Goal: Task Accomplishment & Management: Complete application form

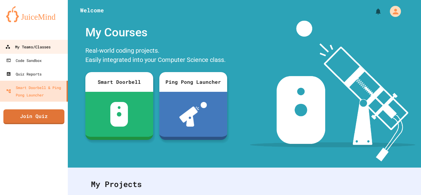
click at [36, 44] on div "My Teams/Classes" at bounding box center [27, 47] width 45 height 8
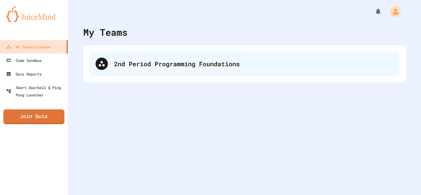
click at [140, 60] on div "2nd Period Programming Foundations" at bounding box center [253, 63] width 279 height 9
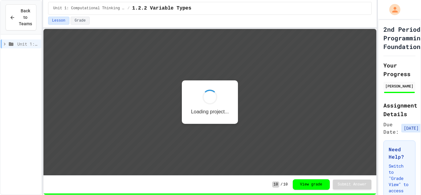
scroll to position [1, 0]
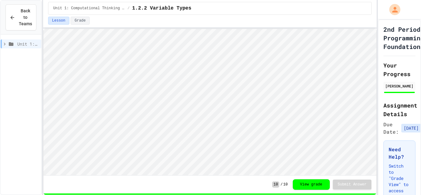
scroll to position [1, 0]
click at [22, 12] on span "Back to Teams" at bounding box center [25, 17] width 13 height 19
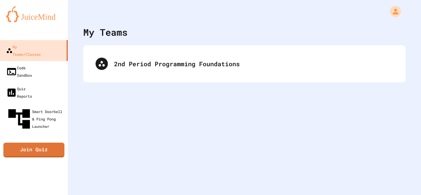
click at [111, 50] on div "2nd Period Programming Foundations" at bounding box center [244, 63] width 322 height 37
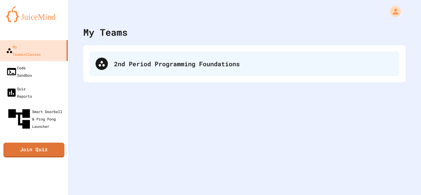
click at [134, 66] on div "2nd Period Programming Foundations" at bounding box center [253, 63] width 279 height 9
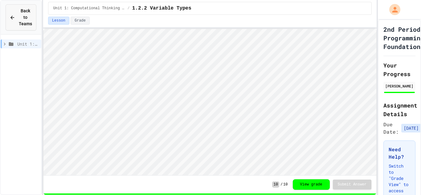
click at [28, 13] on span "Back to Teams" at bounding box center [25, 17] width 13 height 19
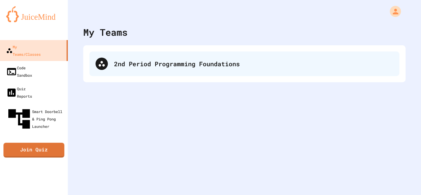
click at [114, 73] on div "2nd Period Programming Foundations" at bounding box center [244, 63] width 310 height 25
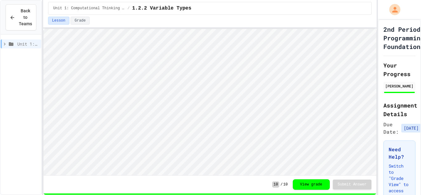
click at [29, 43] on span "Unit 1: Computational Thinking and Problem Solving" at bounding box center [28, 44] width 22 height 6
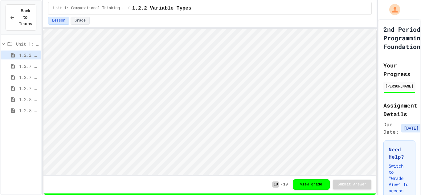
click at [23, 108] on span "1.2.8 Task 2" at bounding box center [29, 110] width 20 height 6
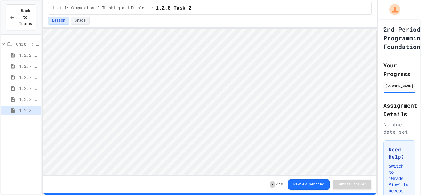
click at [16, 98] on icon at bounding box center [12, 100] width 7 height 6
type textarea "**"
type textarea "*"
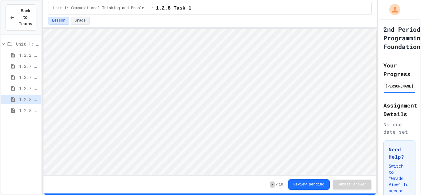
scroll to position [1, 3]
type textarea "**"
type textarea "*"
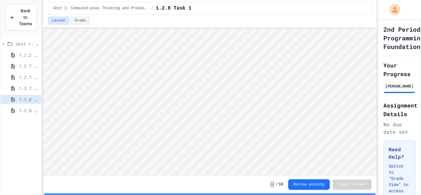
type textarea "*"
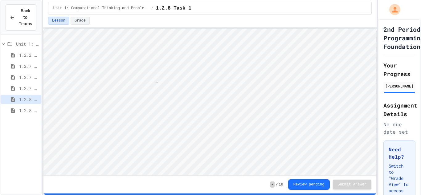
type textarea "*"
click at [28, 121] on span "1.3.1 Sequencing Patterns/Trends" at bounding box center [29, 121] width 20 height 6
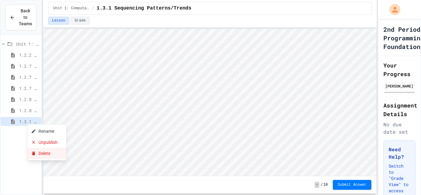
click at [35, 155] on icon at bounding box center [33, 153] width 5 height 5
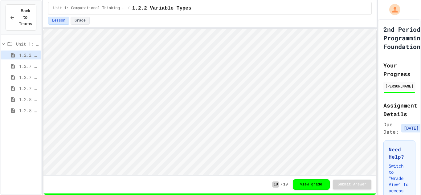
click at [24, 109] on span "1.2.8 Task 2" at bounding box center [29, 110] width 20 height 6
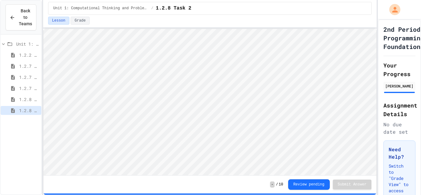
click at [14, 101] on icon at bounding box center [13, 99] width 4 height 5
click at [19, 108] on span "1.2.8 Task 2" at bounding box center [29, 110] width 20 height 6
click at [28, 121] on span "1.3.1 Sequencing Patterns/Trends" at bounding box center [29, 121] width 20 height 6
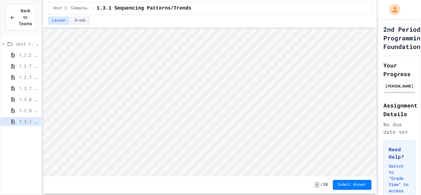
scroll to position [1, 0]
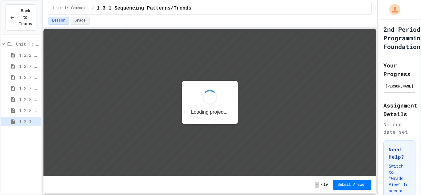
scroll to position [1, 0]
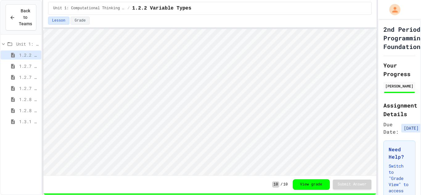
click at [34, 120] on span "1.3.1 Sequencing Patterns/Trends" at bounding box center [29, 121] width 20 height 6
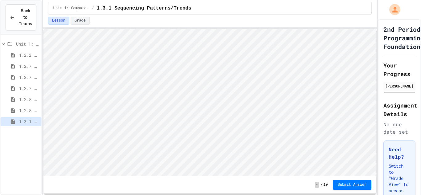
scroll to position [1, 0]
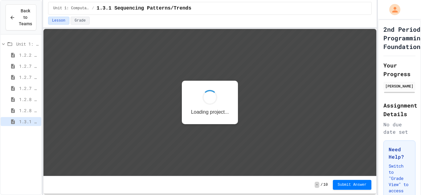
scroll to position [1, 0]
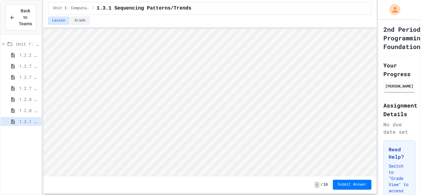
click at [353, 184] on span "Submit Answer" at bounding box center [351, 184] width 29 height 5
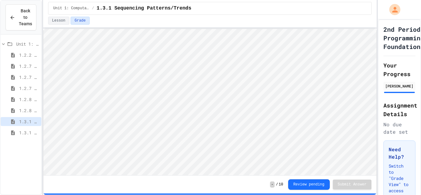
click at [28, 133] on span "1.3.1 Selection Patterns/Trends" at bounding box center [29, 132] width 20 height 6
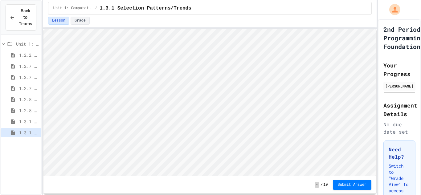
scroll to position [1, 0]
click at [25, 143] on span "1.3.1 Iteration Patterns/Trends" at bounding box center [29, 143] width 20 height 6
click at [21, 132] on span "1.3.1 Selection Patterns/Trends" at bounding box center [29, 132] width 20 height 6
click at [25, 145] on span "1.3.1 Iteration Patterns/Trends" at bounding box center [29, 143] width 20 height 6
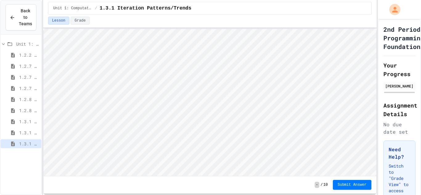
click at [34, 133] on span "1.3.1 Selection Patterns/Trends" at bounding box center [29, 132] width 20 height 6
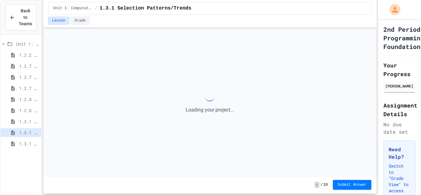
click at [28, 142] on span "1.3.1 Iteration Patterns/Trends" at bounding box center [29, 143] width 20 height 6
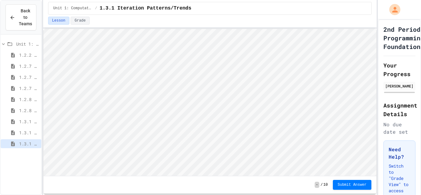
scroll to position [1, 0]
type textarea "*"
type textarea "**"
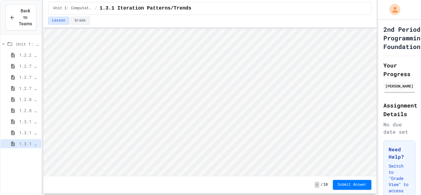
scroll to position [1, 0]
click at [338, 183] on span "Submit Answer" at bounding box center [351, 184] width 29 height 5
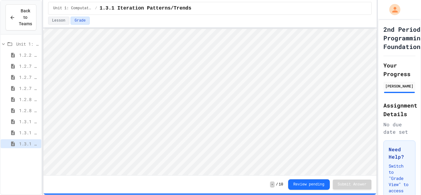
click at [26, 134] on span "1.3.1 Selection Patterns/Trends" at bounding box center [29, 132] width 20 height 6
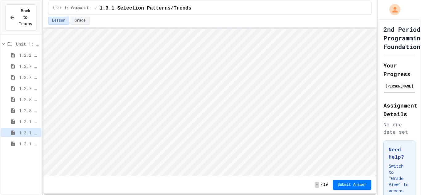
click at [31, 123] on span "1.3.1 Sequencing Patterns/Trends" at bounding box center [29, 121] width 20 height 6
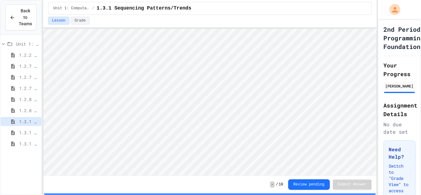
click at [26, 132] on span "1.3.1 Selection Patterns/Trends" at bounding box center [29, 132] width 20 height 6
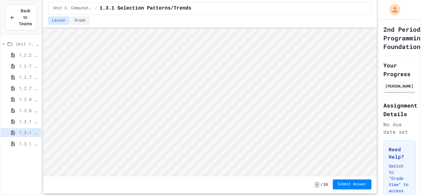
click at [344, 183] on span "Submit Answer" at bounding box center [351, 184] width 29 height 5
